Goal: Information Seeking & Learning: Check status

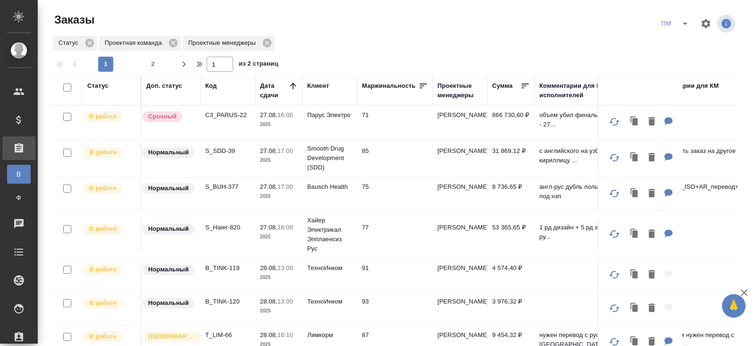
click at [212, 231] on td "S_Haier-820" at bounding box center [227, 234] width 55 height 33
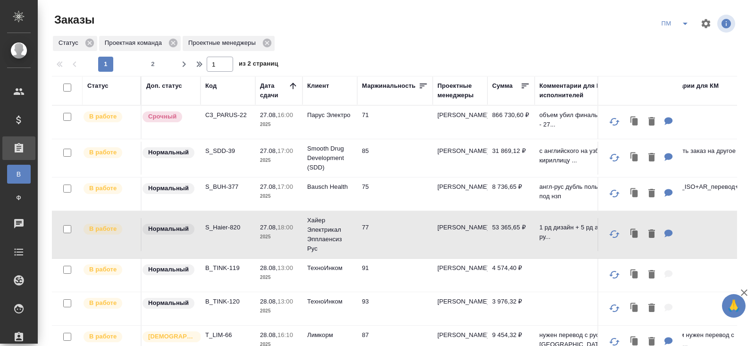
click at [211, 223] on p "S_Haier-820" at bounding box center [227, 227] width 45 height 9
click at [220, 186] on p "S_BUH-377" at bounding box center [227, 186] width 45 height 9
click at [220, 116] on p "C3_PARUS-22" at bounding box center [227, 114] width 45 height 9
click at [150, 57] on button "2" at bounding box center [152, 64] width 15 height 15
type input "2"
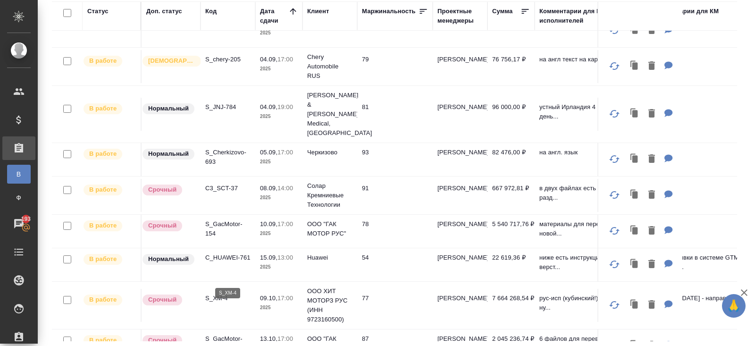
scroll to position [74, 0]
click at [219, 294] on p "S_XM-4" at bounding box center [227, 298] width 45 height 9
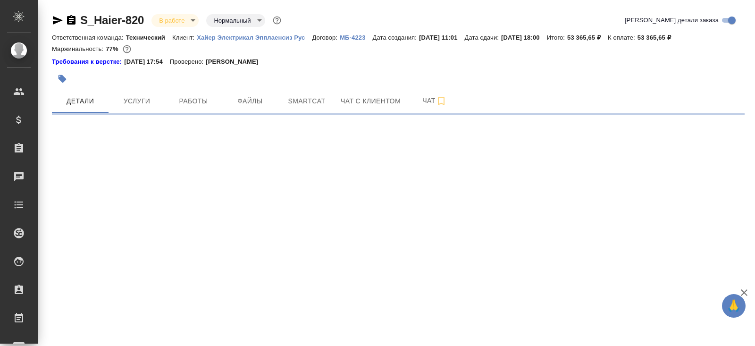
click at [57, 17] on icon "button" at bounding box center [57, 20] width 11 height 11
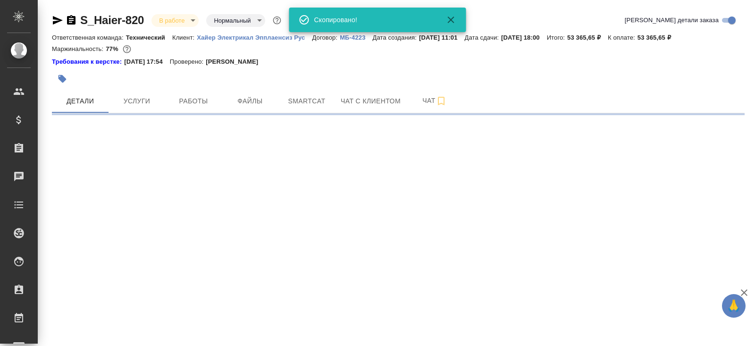
select select "RU"
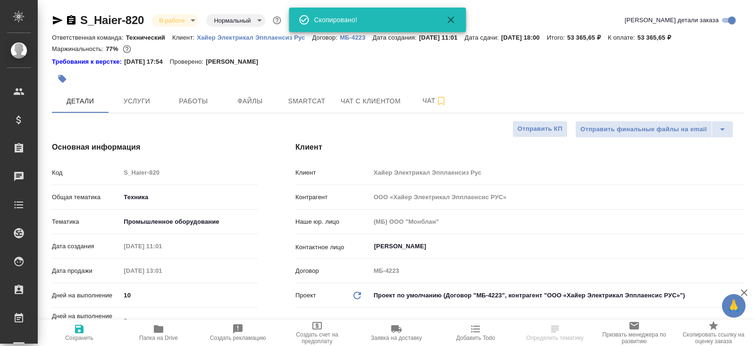
type textarea "x"
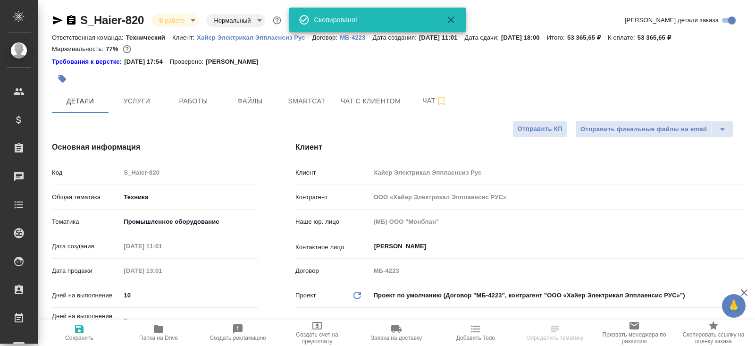
type textarea "x"
select select "RU"
type textarea "x"
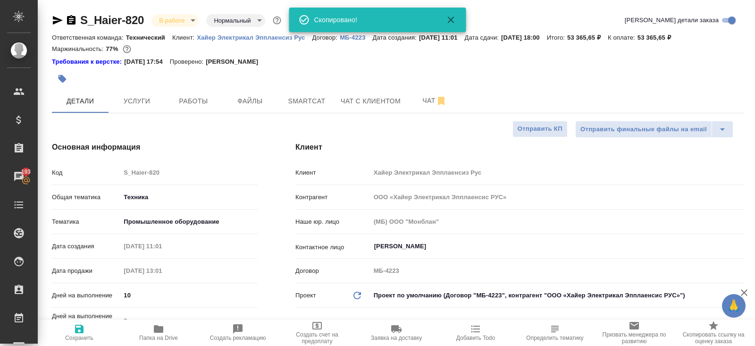
type textarea "x"
click at [194, 109] on button "Работы" at bounding box center [193, 101] width 57 height 24
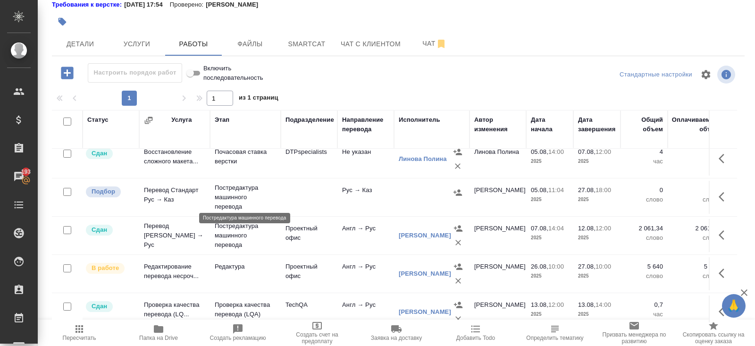
scroll to position [98, 0]
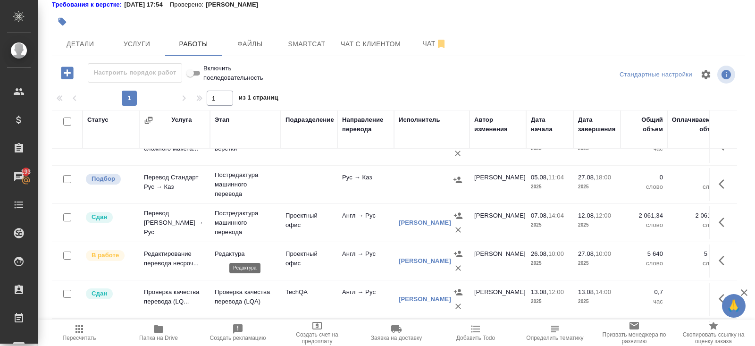
click at [267, 249] on p "Редактура" at bounding box center [245, 253] width 61 height 9
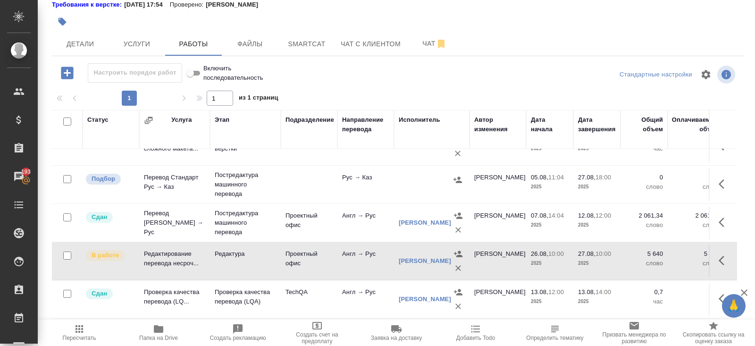
scroll to position [0, 0]
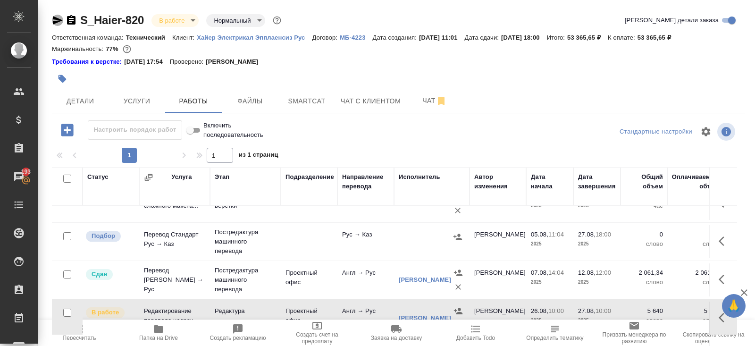
click at [58, 17] on icon "button" at bounding box center [57, 20] width 11 height 11
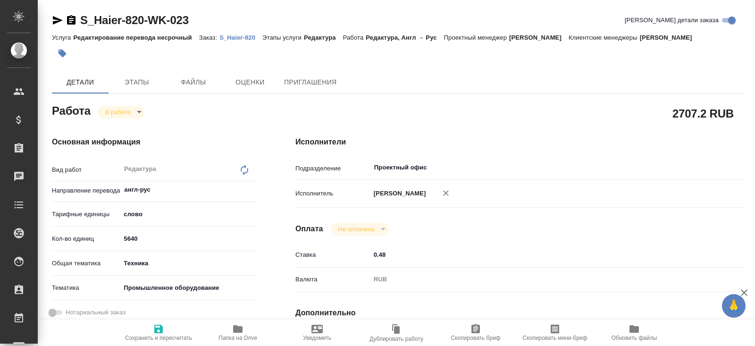
type textarea "x"
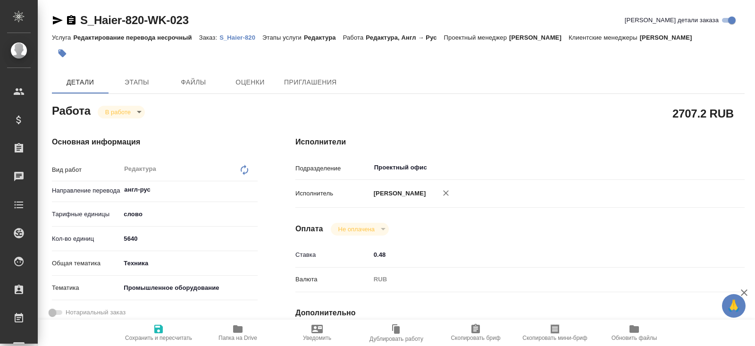
type textarea "x"
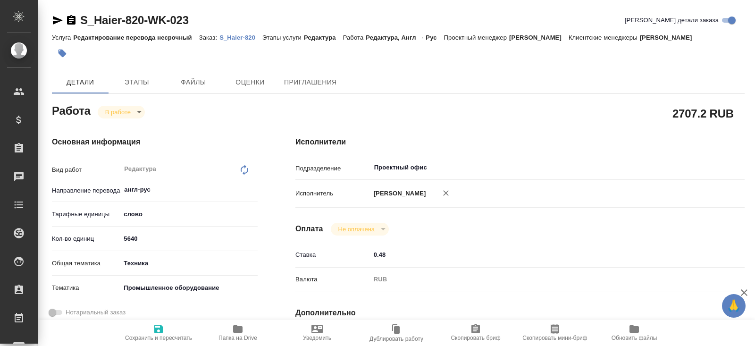
type textarea "x"
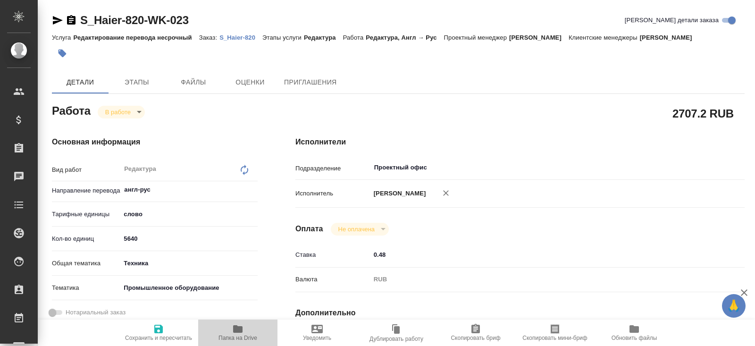
click at [237, 333] on icon "button" at bounding box center [237, 329] width 9 height 8
type textarea "x"
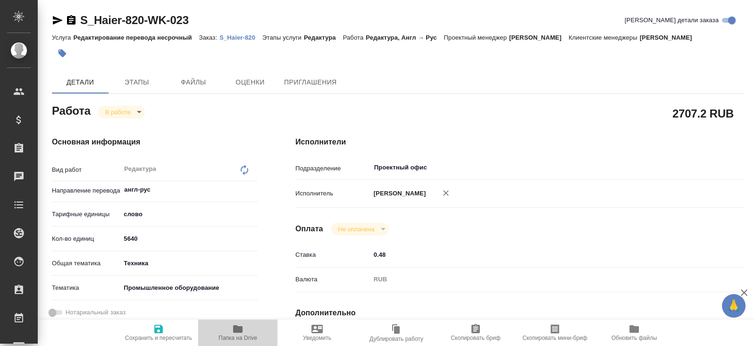
type textarea "x"
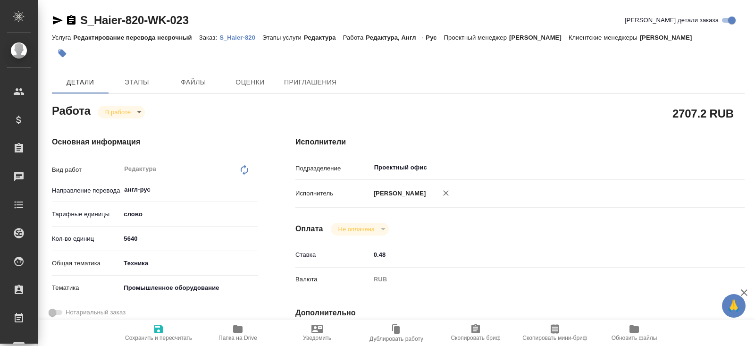
type textarea "x"
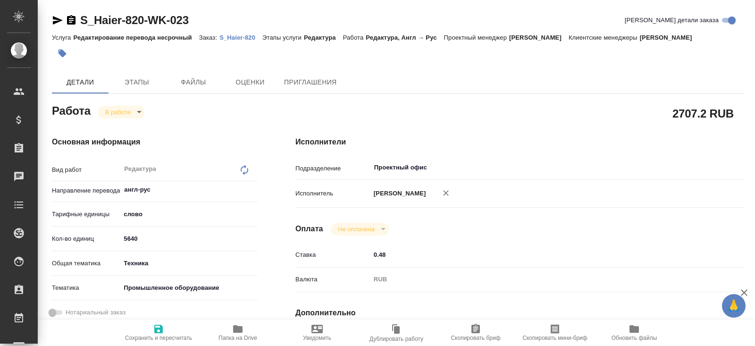
type textarea "x"
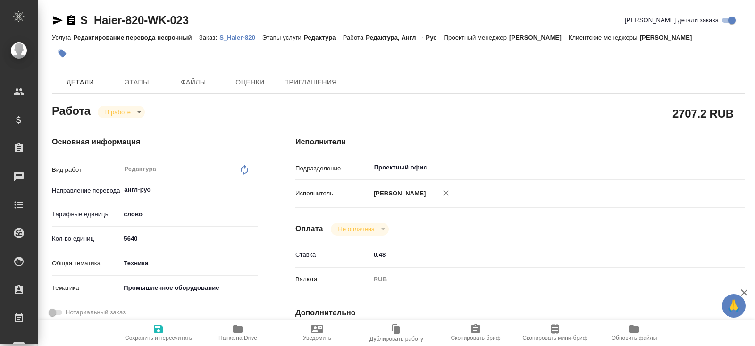
type textarea "x"
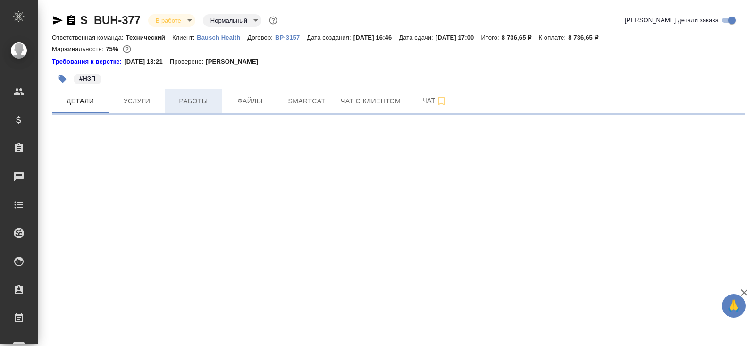
click at [192, 93] on button "Работы" at bounding box center [193, 101] width 57 height 24
select select "RU"
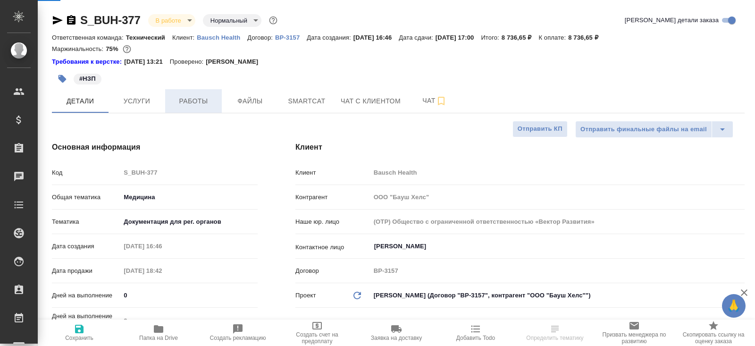
type textarea "x"
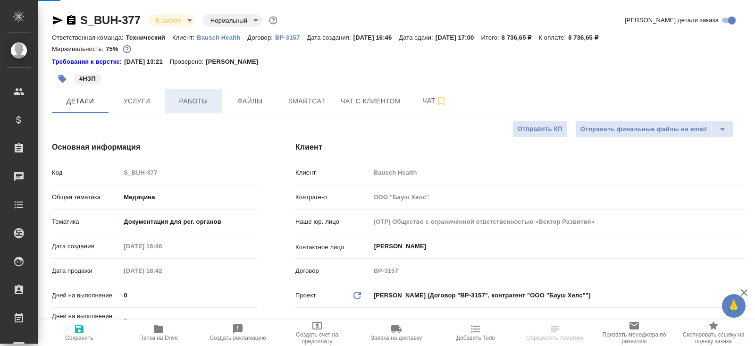
type textarea "x"
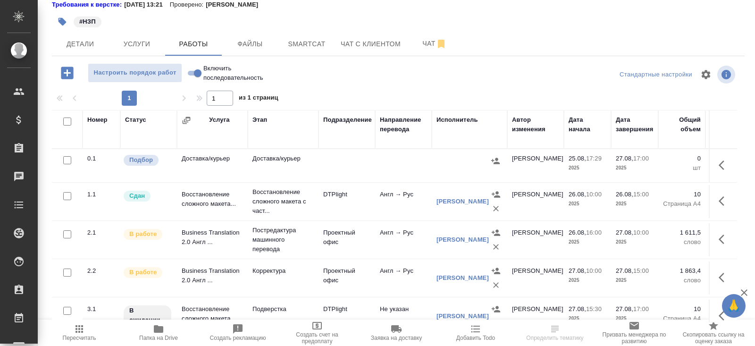
scroll to position [50, 0]
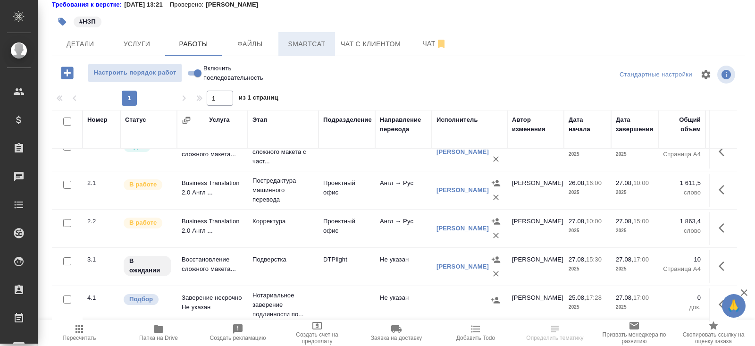
click at [308, 45] on span "Smartcat" at bounding box center [306, 44] width 45 height 12
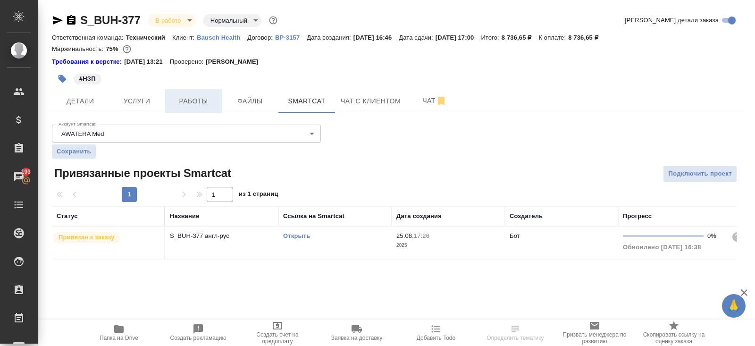
click at [212, 93] on button "Работы" at bounding box center [193, 101] width 57 height 24
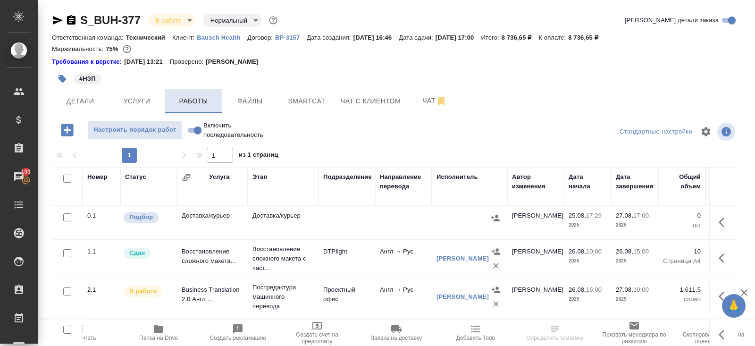
scroll to position [57, 0]
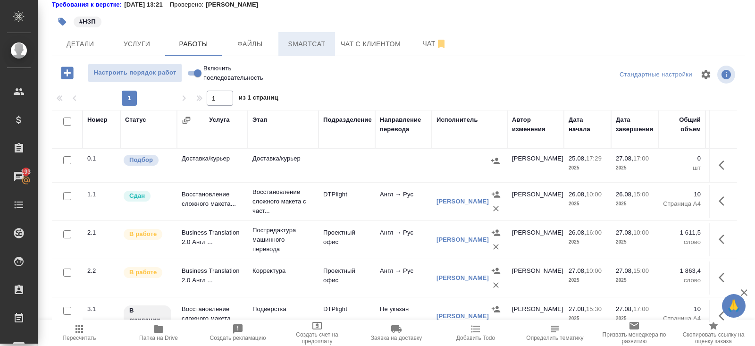
click at [298, 52] on button "Smartcat" at bounding box center [306, 44] width 57 height 24
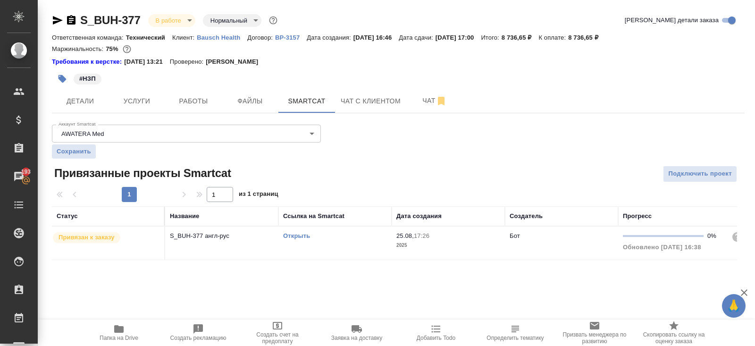
click at [290, 236] on link "Открыть" at bounding box center [296, 235] width 27 height 7
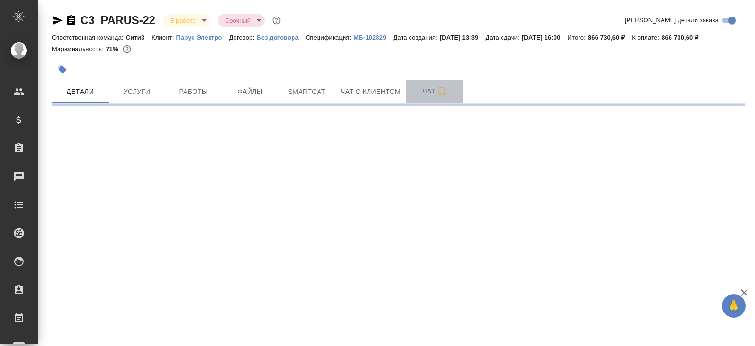
click at [414, 101] on button "Чат" at bounding box center [434, 92] width 57 height 24
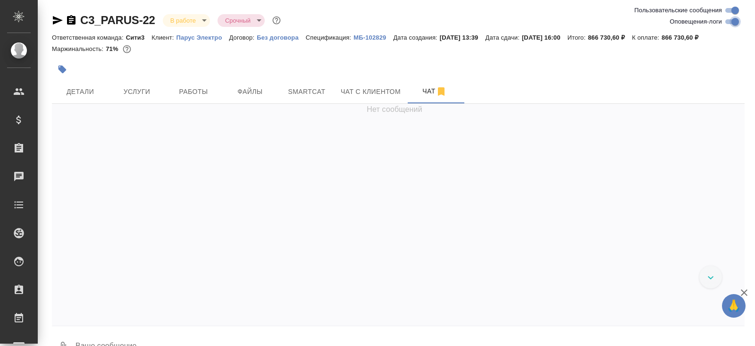
click at [727, 25] on input "Оповещения-логи" at bounding box center [735, 21] width 34 height 11
checkbox input "false"
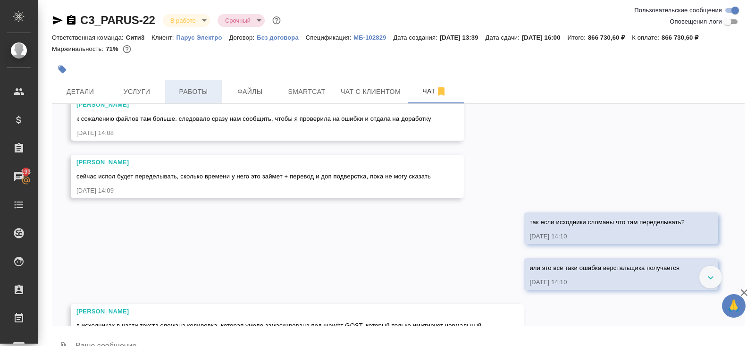
scroll to position [13436, 0]
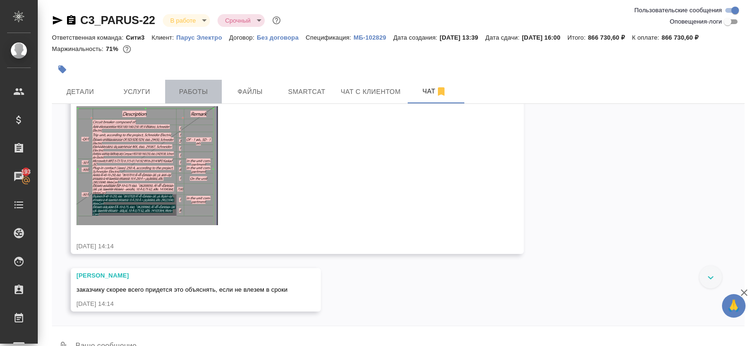
click at [192, 92] on span "Работы" at bounding box center [193, 92] width 45 height 12
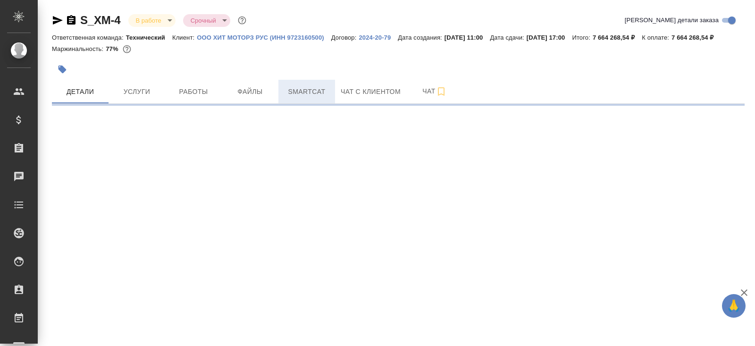
select select "RU"
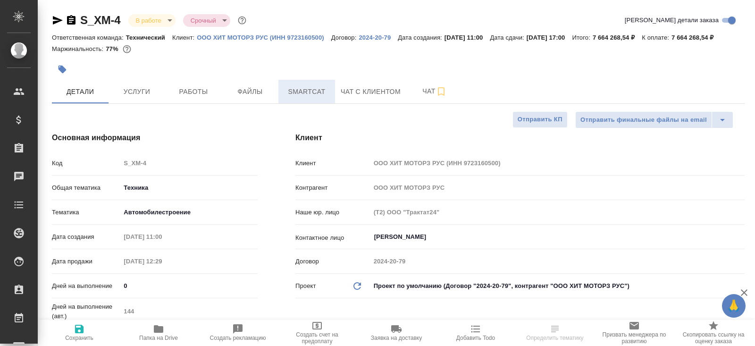
click at [301, 98] on span "Smartcat" at bounding box center [306, 92] width 45 height 12
type textarea "x"
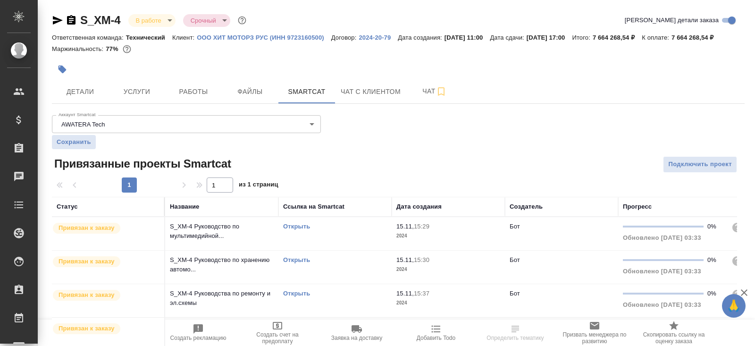
scroll to position [171, 0]
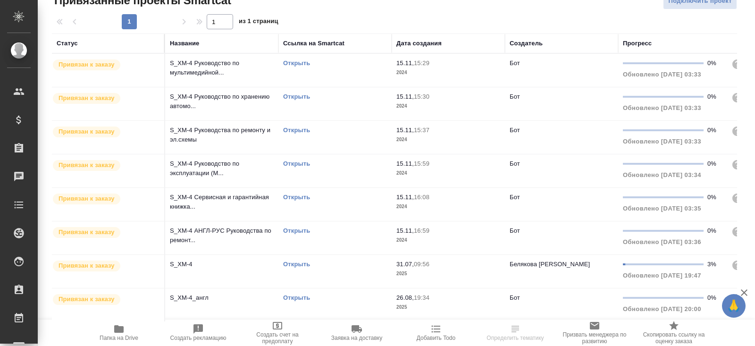
click at [293, 301] on link "Открыть" at bounding box center [296, 297] width 27 height 7
click at [301, 264] on link "Открыть" at bounding box center [296, 263] width 27 height 7
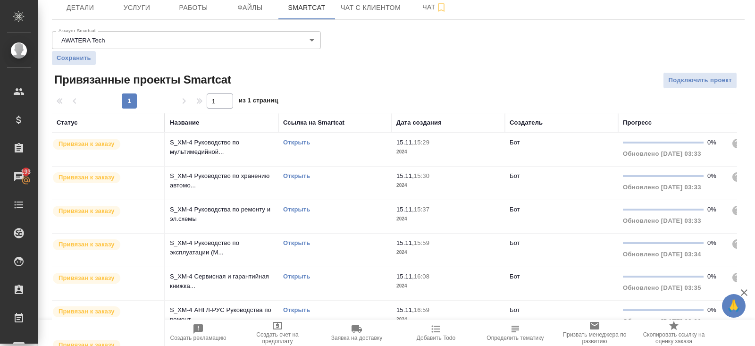
scroll to position [0, 0]
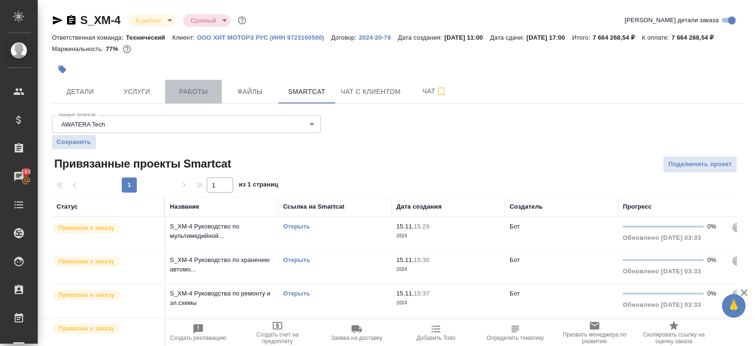
click at [194, 103] on button "Работы" at bounding box center [193, 92] width 57 height 24
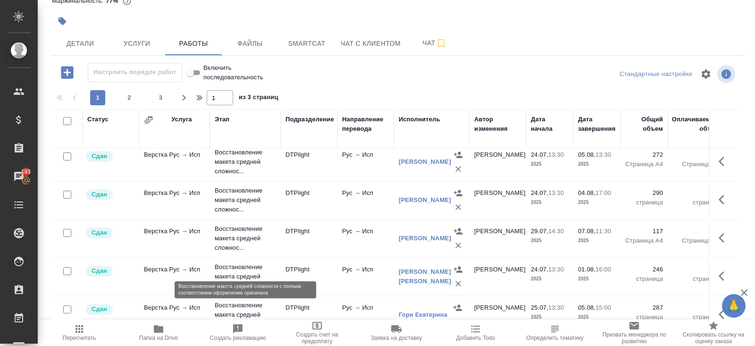
scroll to position [776, 0]
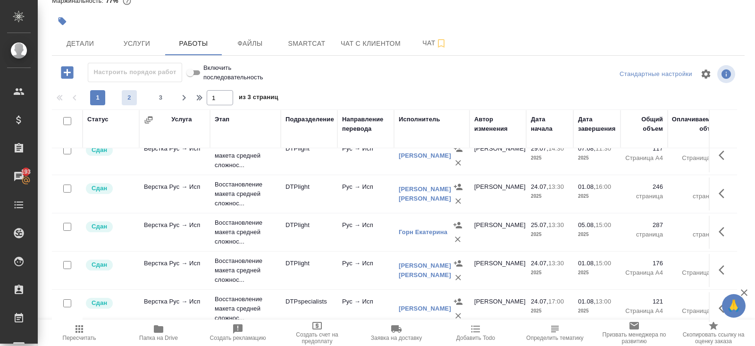
click at [127, 101] on span "2" at bounding box center [129, 97] width 15 height 9
type input "2"
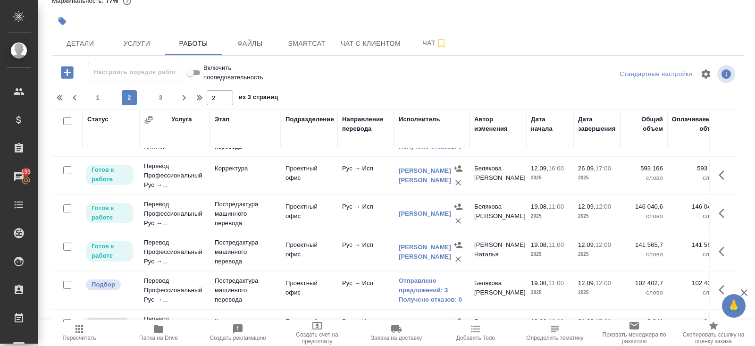
scroll to position [319, 0]
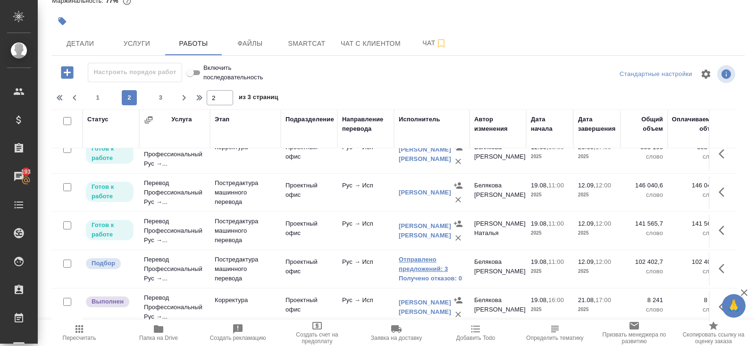
click at [404, 261] on link "Отправлено предложений: 3" at bounding box center [432, 264] width 66 height 19
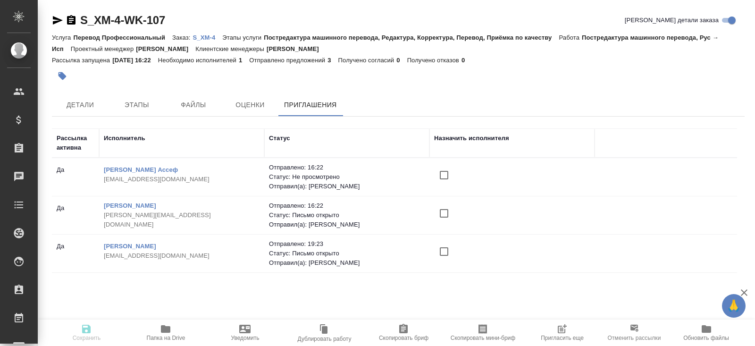
drag, startPoint x: 164, startPoint y: 179, endPoint x: 108, endPoint y: 181, distance: 56.2
click at [108, 181] on p "[EMAIL_ADDRESS][DOMAIN_NAME]" at bounding box center [182, 179] width 156 height 9
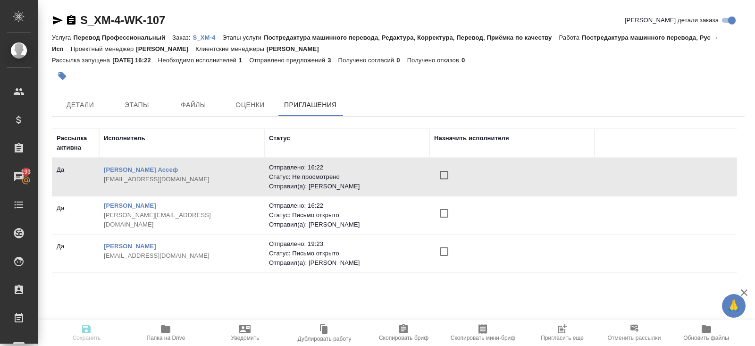
drag, startPoint x: 102, startPoint y: 179, endPoint x: 158, endPoint y: 178, distance: 55.2
click at [158, 178] on td "[PERSON_NAME] Ассеф [EMAIL_ADDRESS][DOMAIN_NAME]" at bounding box center [181, 176] width 165 height 33
click at [154, 169] on link "[PERSON_NAME] Ассеф" at bounding box center [141, 169] width 74 height 7
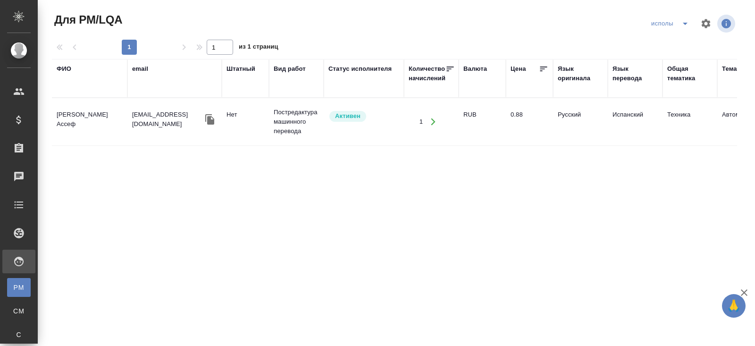
click at [91, 117] on td "[PERSON_NAME] Ассеф" at bounding box center [89, 121] width 75 height 33
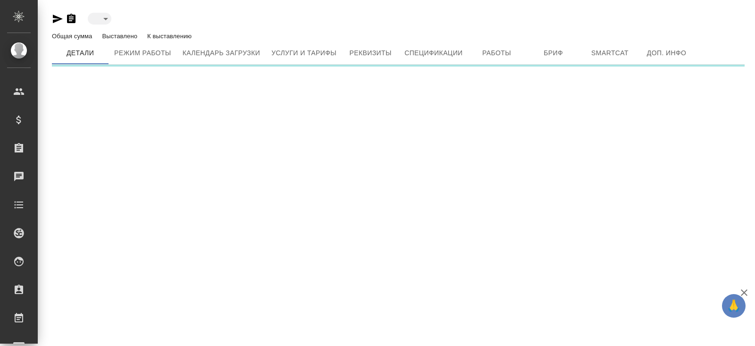
type input "active"
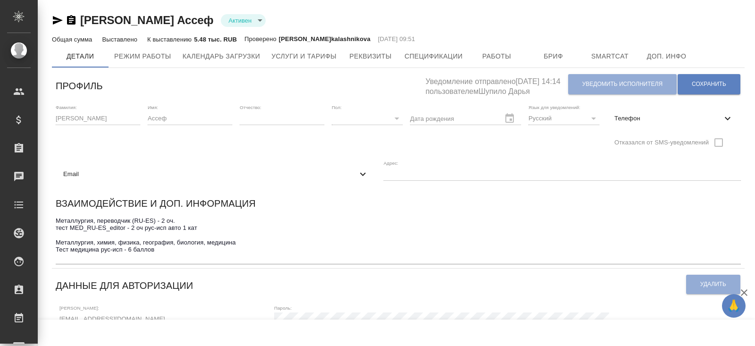
type input "SmartCATAdobe AcrobatAdobe IllustratorAdobe PhotoshopAdobe FrameMakerCorel Draw…"
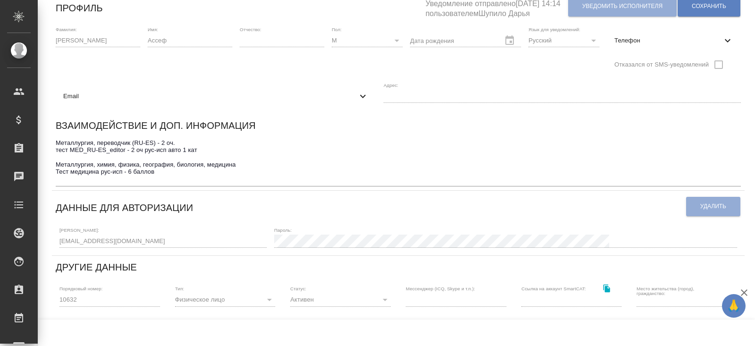
scroll to position [79, 0]
click at [53, 242] on div "Профиль Уведомление отправлено 24.11.2021, 14:14 пользователем Шупило Дарья Уве…" at bounding box center [398, 279] width 693 height 573
click at [127, 238] on div "Логин: assef30@yahoo.es Пароль:" at bounding box center [398, 236] width 685 height 29
drag, startPoint x: 57, startPoint y: 239, endPoint x: 49, endPoint y: 240, distance: 8.6
click at [49, 240] on div "Насур-Богачков Ассеф Активен active Общая сумма 254 тыс. RUB Выставлено 249 тыс…" at bounding box center [398, 256] width 703 height 670
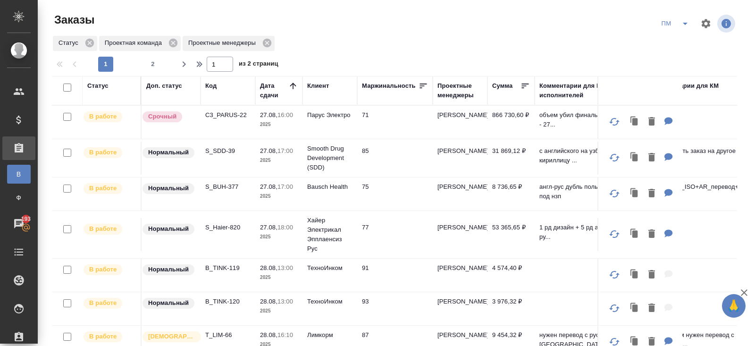
click at [209, 80] on th "Код" at bounding box center [227, 90] width 55 height 29
drag, startPoint x: 209, startPoint y: 82, endPoint x: 210, endPoint y: 108, distance: 26.4
click at [209, 82] on div "Код" at bounding box center [210, 85] width 11 height 9
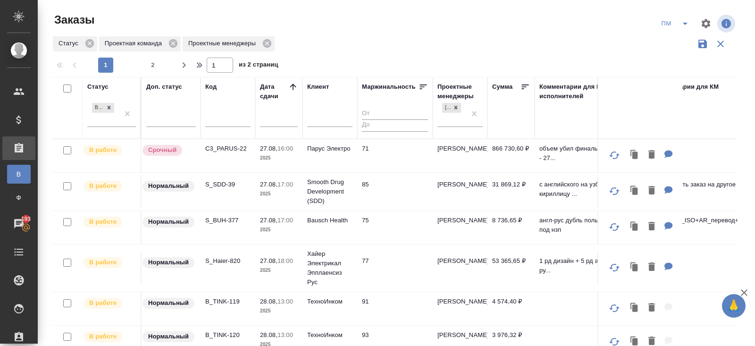
click at [215, 126] on div at bounding box center [227, 121] width 45 height 23
click at [214, 123] on input "text" at bounding box center [227, 121] width 45 height 12
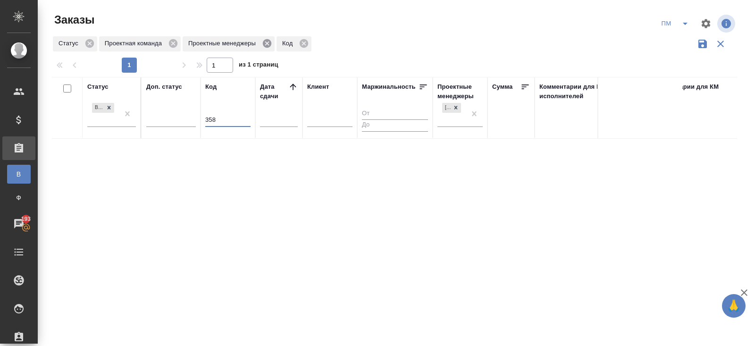
type input "358"
click at [271, 44] on icon at bounding box center [267, 43] width 10 height 10
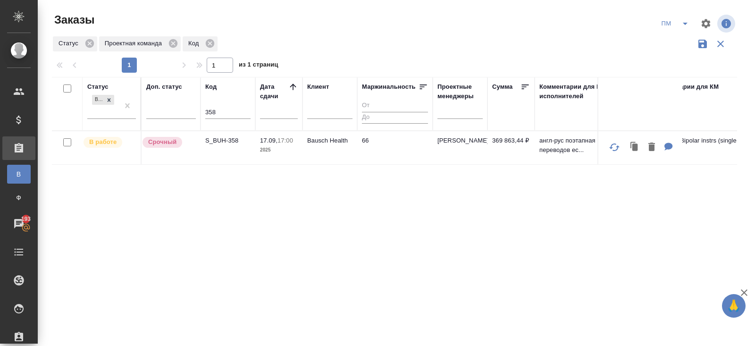
click at [218, 141] on p "S_BUH-358" at bounding box center [227, 140] width 45 height 9
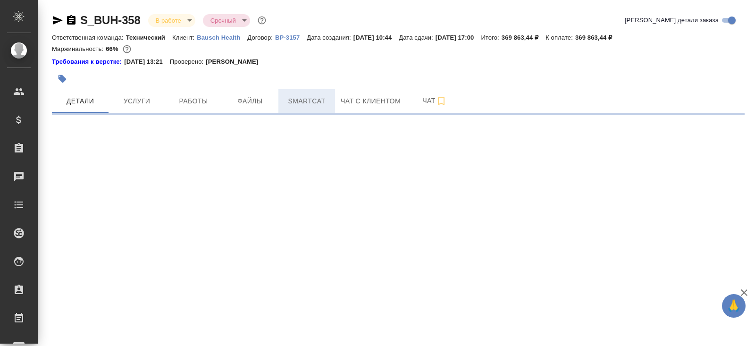
click at [288, 104] on span "Smartcat" at bounding box center [306, 101] width 45 height 12
select select "RU"
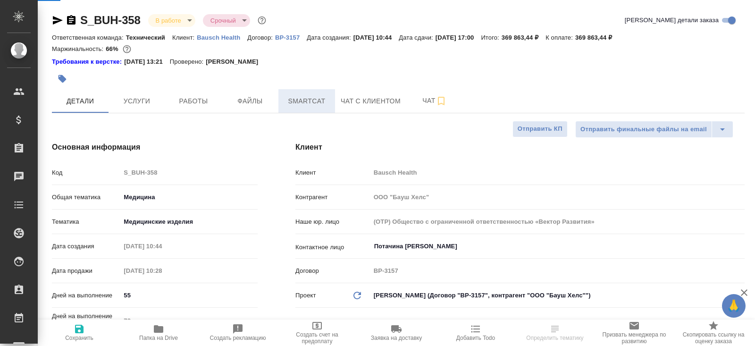
type textarea "x"
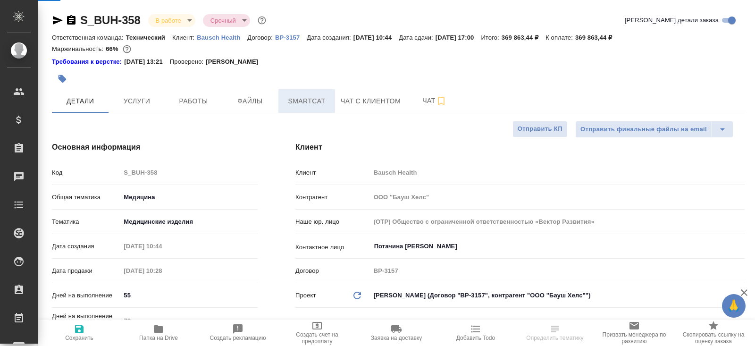
type textarea "x"
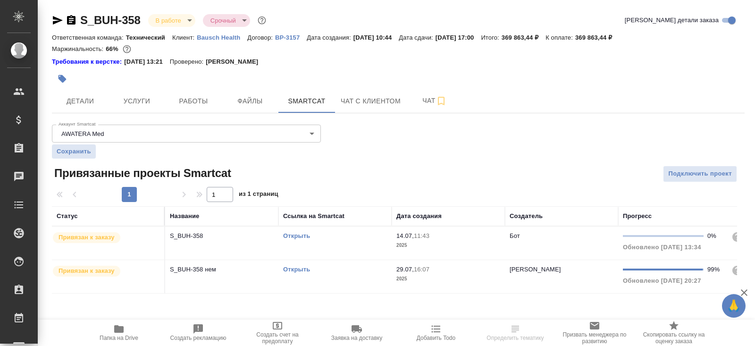
click at [292, 235] on link "Открыть" at bounding box center [296, 235] width 27 height 7
click at [185, 108] on button "Работы" at bounding box center [193, 101] width 57 height 24
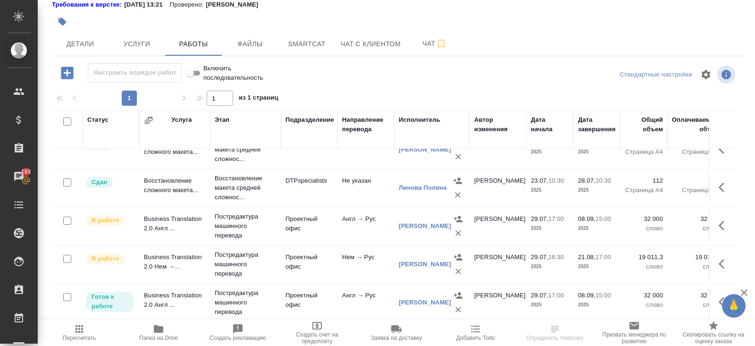
scroll to position [209, 0]
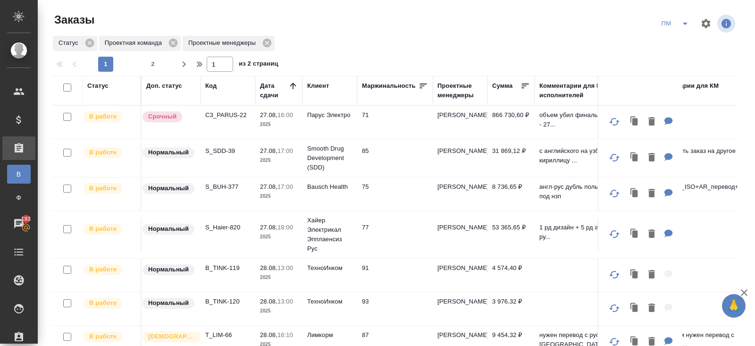
click at [221, 185] on p "S_BUH-377" at bounding box center [227, 186] width 45 height 9
click at [221, 150] on p "S_SDD-39" at bounding box center [227, 150] width 45 height 9
click at [212, 111] on p "C3_PARUS-22" at bounding box center [227, 114] width 45 height 9
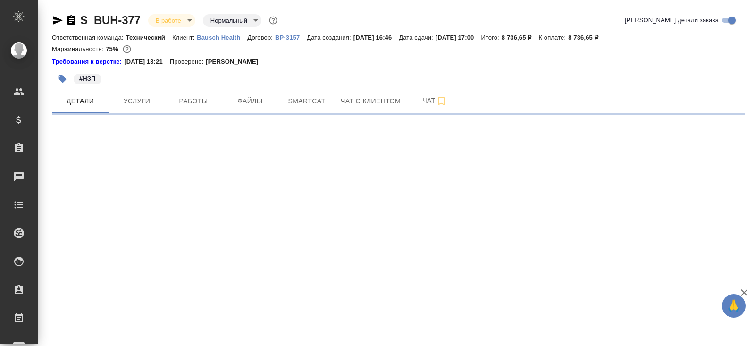
select select "RU"
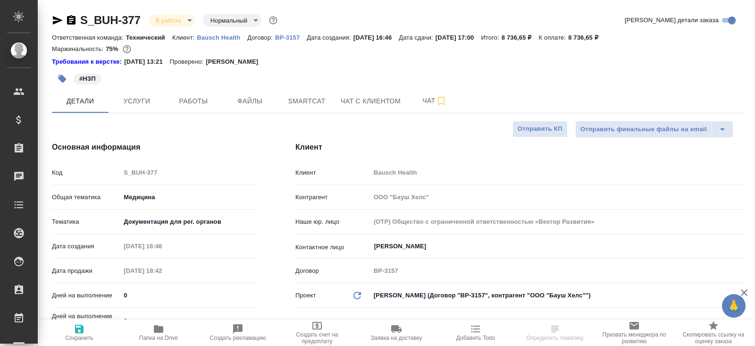
type textarea "x"
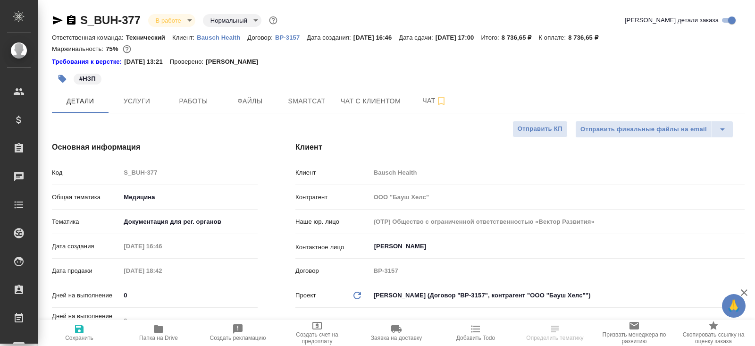
type textarea "x"
click at [58, 19] on icon "button" at bounding box center [58, 20] width 10 height 8
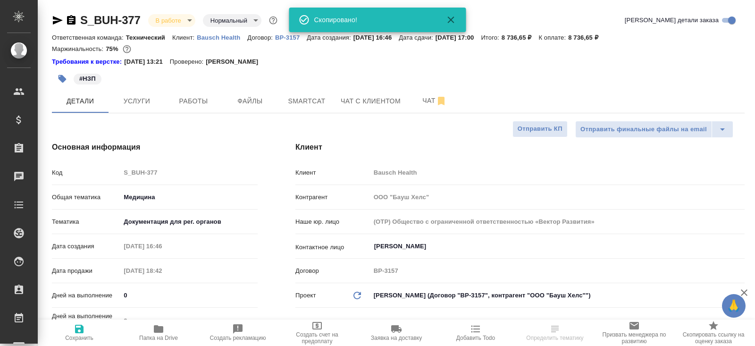
type textarea "x"
select select "RU"
type textarea "x"
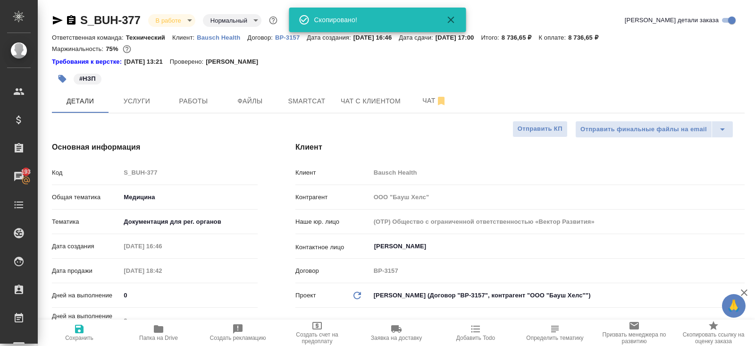
type textarea "x"
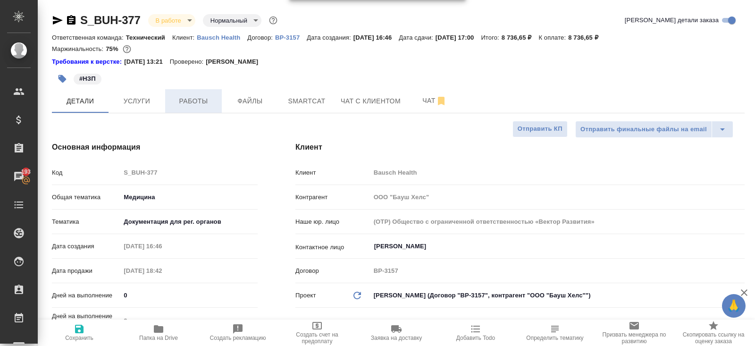
click at [192, 102] on span "Работы" at bounding box center [193, 101] width 45 height 12
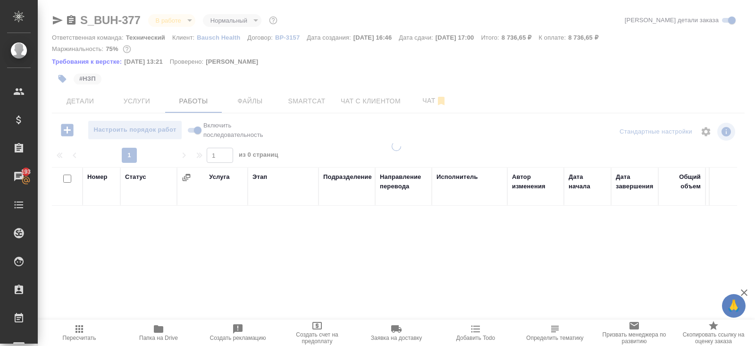
scroll to position [57, 0]
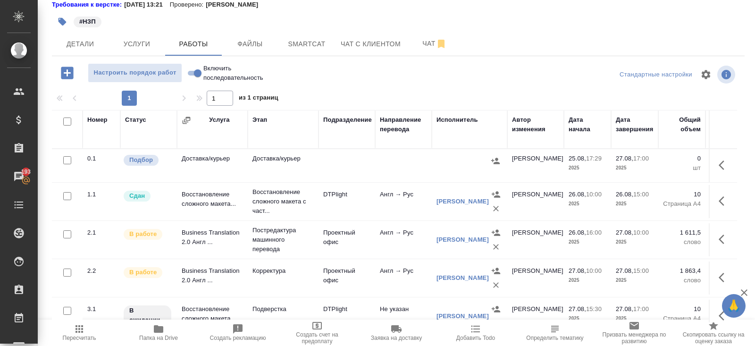
click at [298, 285] on td "Корректура" at bounding box center [283, 277] width 71 height 33
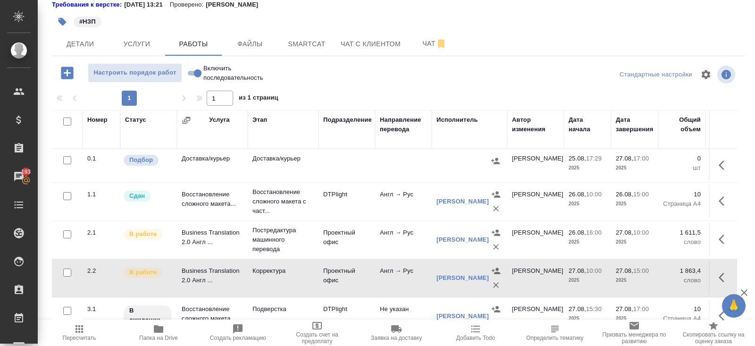
click at [298, 285] on td "Корректура" at bounding box center [283, 277] width 71 height 33
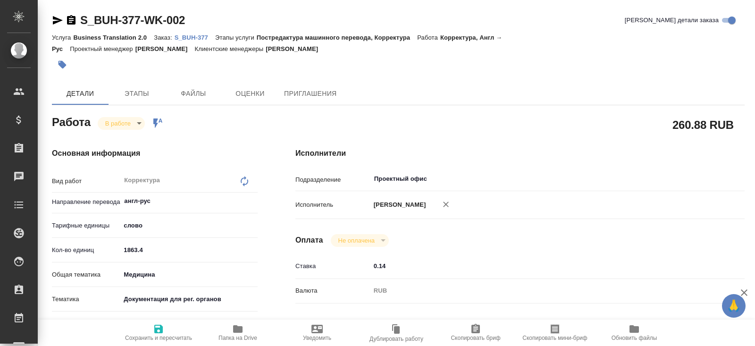
type textarea "x"
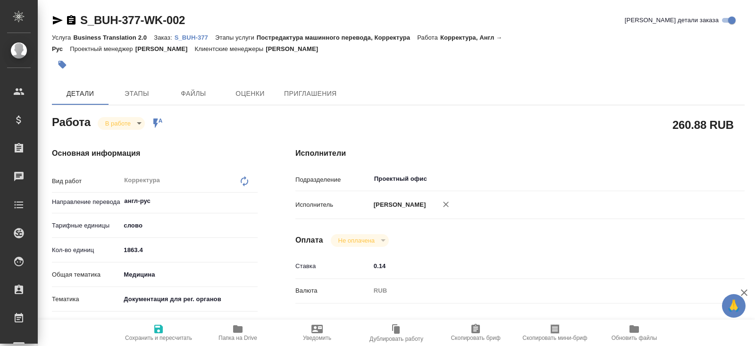
type textarea "x"
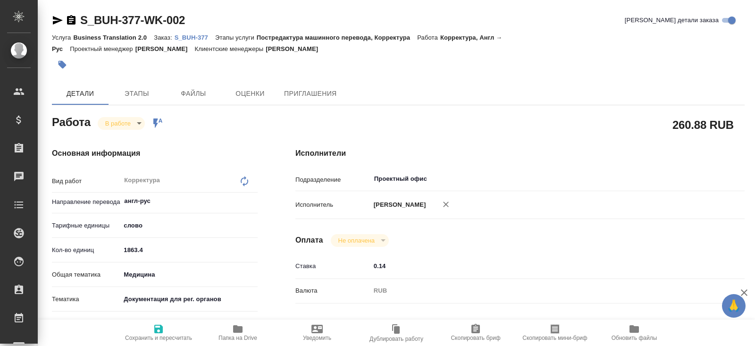
type textarea "x"
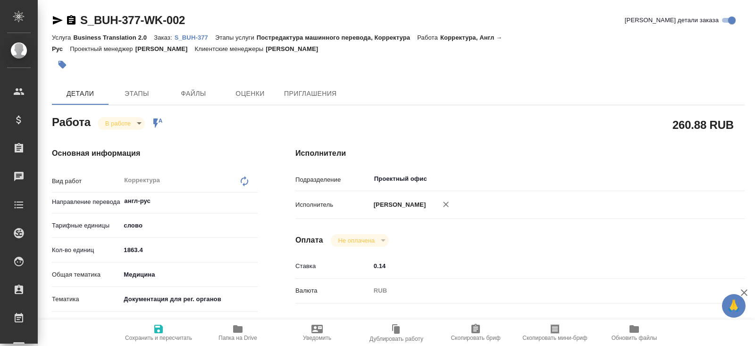
type textarea "x"
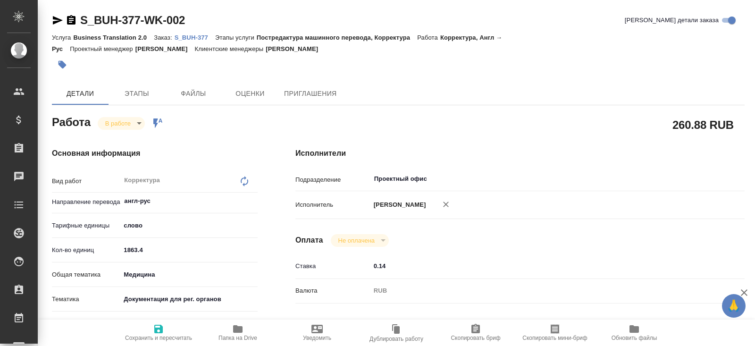
type textarea "x"
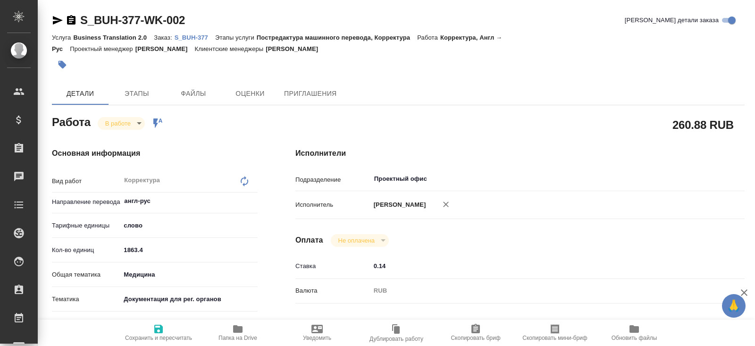
click at [235, 328] on icon "button" at bounding box center [237, 329] width 9 height 8
type textarea "x"
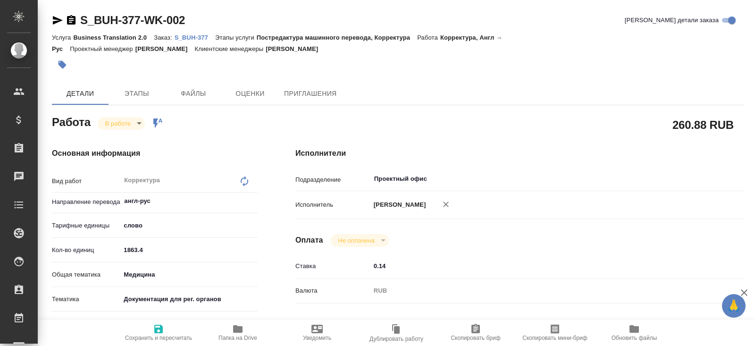
type textarea "x"
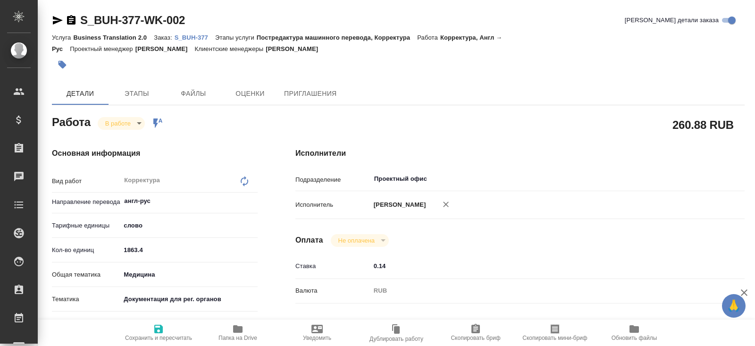
type textarea "x"
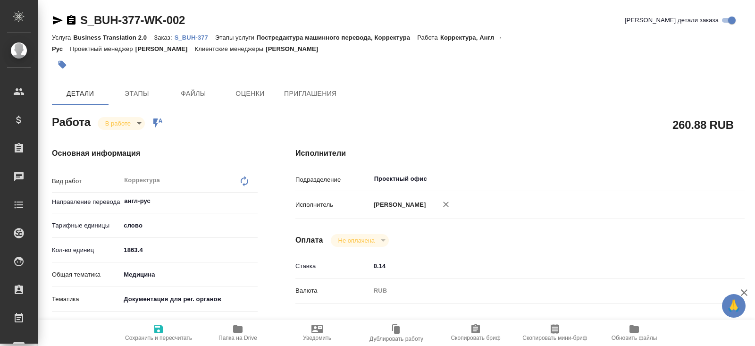
type textarea "x"
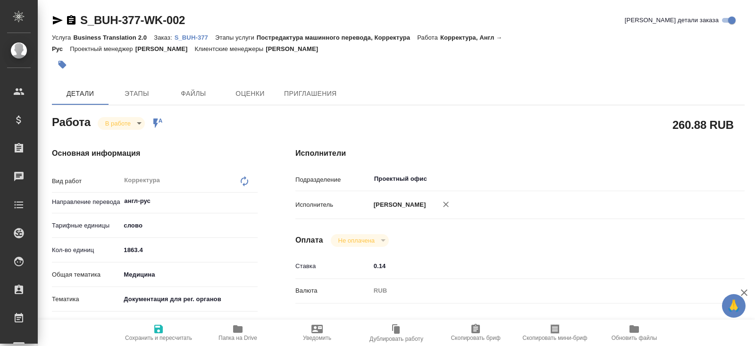
type textarea "x"
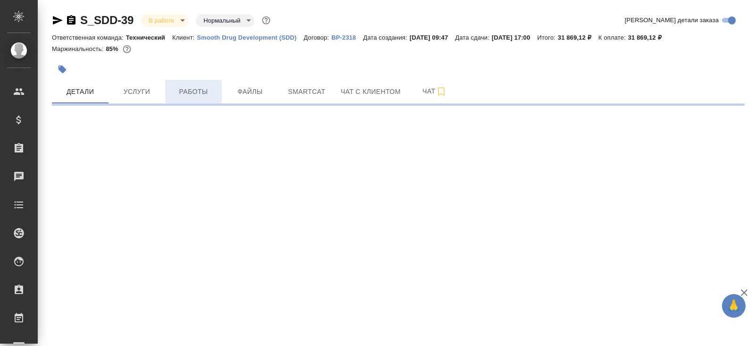
click at [200, 91] on span "Работы" at bounding box center [193, 92] width 45 height 12
select select "RU"
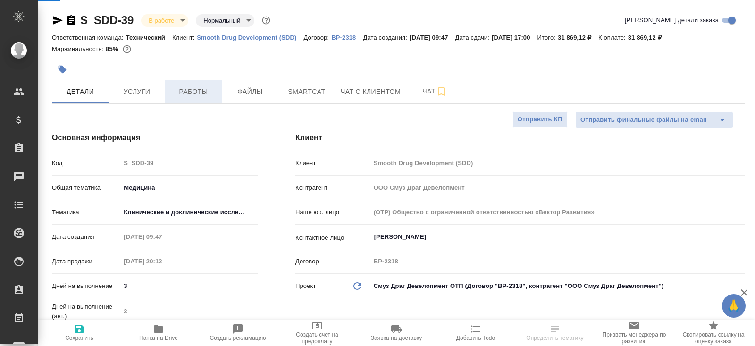
type textarea "x"
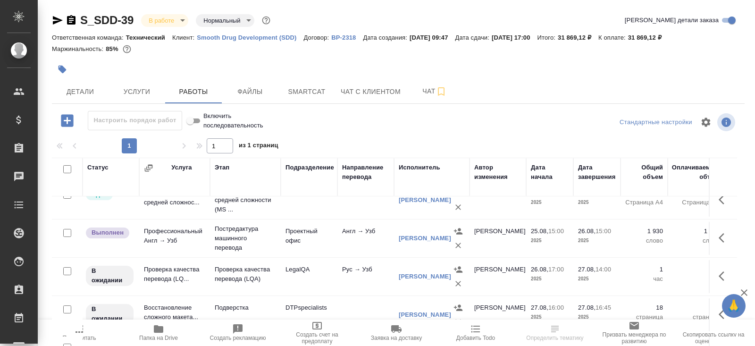
scroll to position [48, 0]
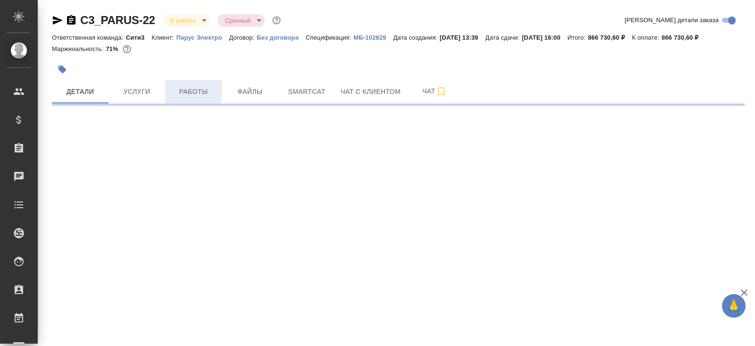
click at [184, 88] on span "Работы" at bounding box center [193, 92] width 45 height 12
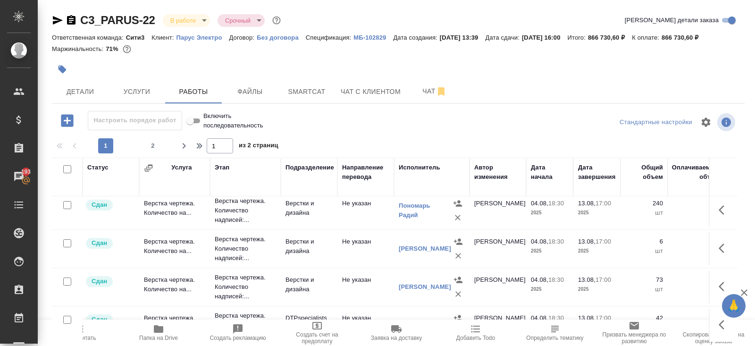
click at [58, 17] on icon "button" at bounding box center [57, 20] width 11 height 11
